Goal: Task Accomplishment & Management: Manage account settings

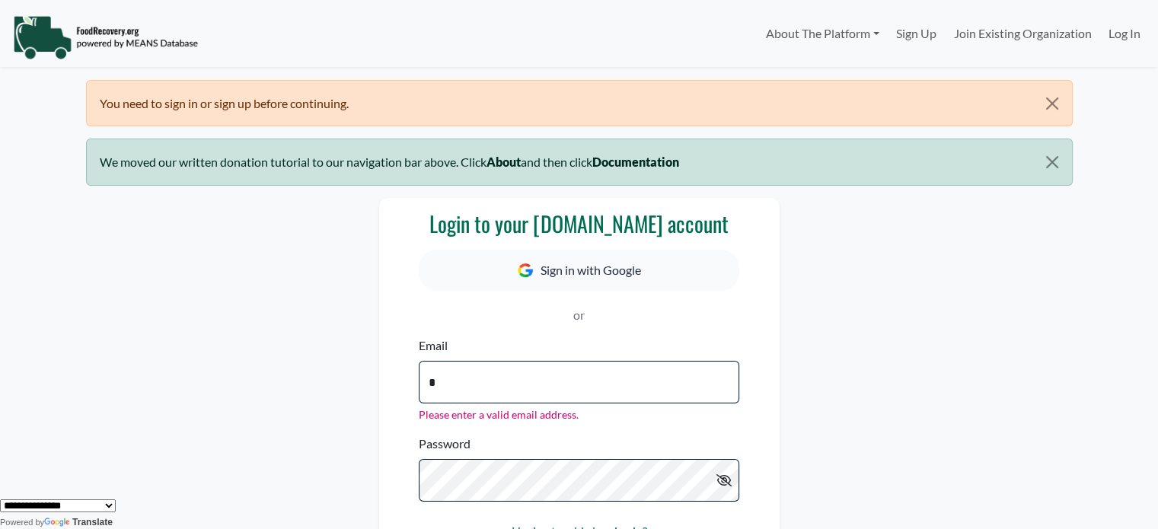
type input "**********"
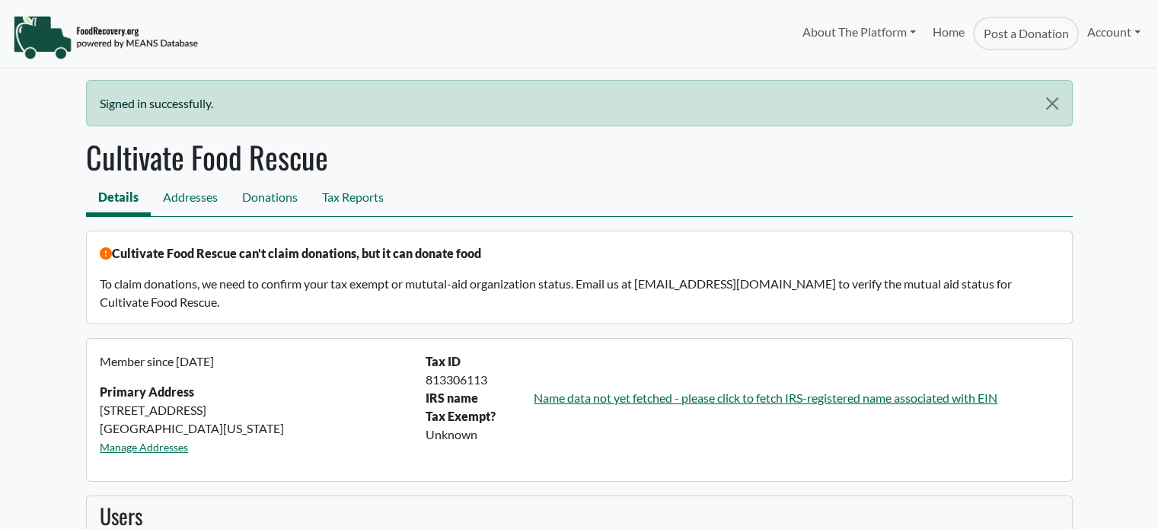
select select "Language Translate Widget"
